Goal: Transaction & Acquisition: Purchase product/service

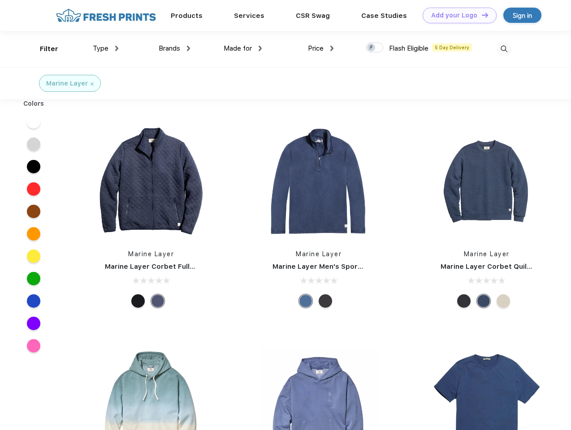
click at [456, 15] on link "Add your Logo Design Tool" at bounding box center [459, 16] width 74 height 16
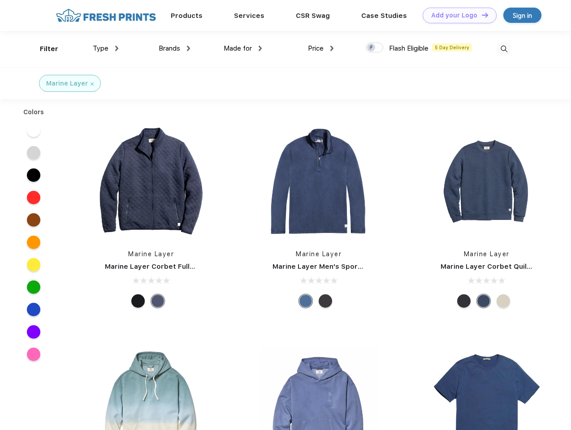
click at [0, 0] on div "Design Tool" at bounding box center [0, 0] width 0 height 0
click at [481, 15] on link "Add your Logo Design Tool" at bounding box center [459, 16] width 74 height 16
click at [43, 49] on div "Filter" at bounding box center [49, 49] width 18 height 10
click at [106, 48] on span "Type" at bounding box center [101, 48] width 16 height 8
click at [174, 48] on span "Brands" at bounding box center [169, 48] width 21 height 8
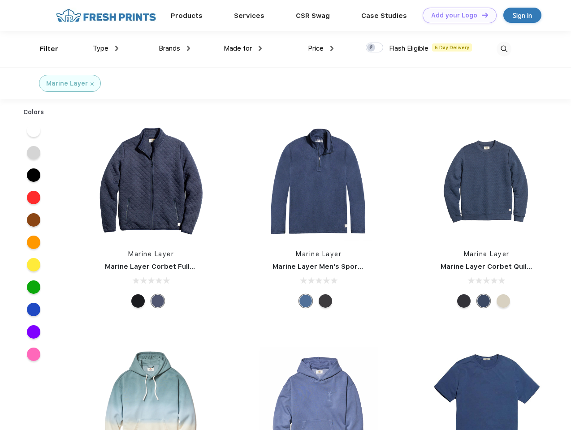
click at [243, 48] on span "Made for" at bounding box center [237, 48] width 28 height 8
click at [321, 48] on span "Price" at bounding box center [316, 48] width 16 height 8
click at [374, 48] on div at bounding box center [373, 48] width 17 height 10
click at [371, 48] on input "checkbox" at bounding box center [368, 45] width 6 height 6
click at [503, 49] on img at bounding box center [503, 49] width 15 height 15
